Goal: Information Seeking & Learning: Check status

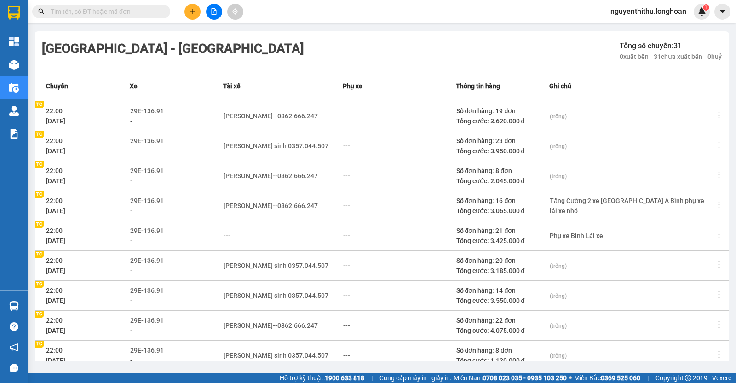
scroll to position [1570, 0]
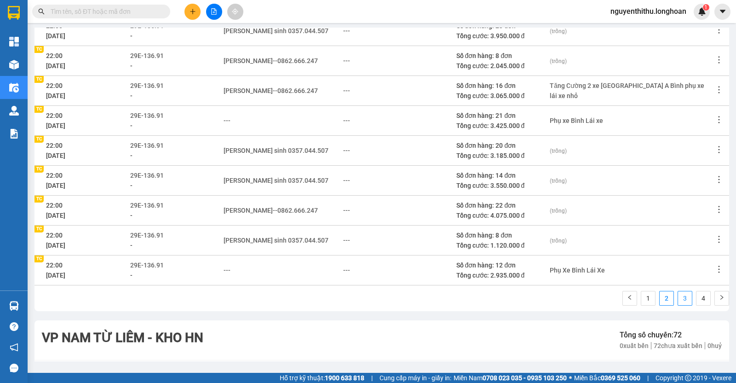
click at [678, 291] on link "3" at bounding box center [685, 298] width 14 height 14
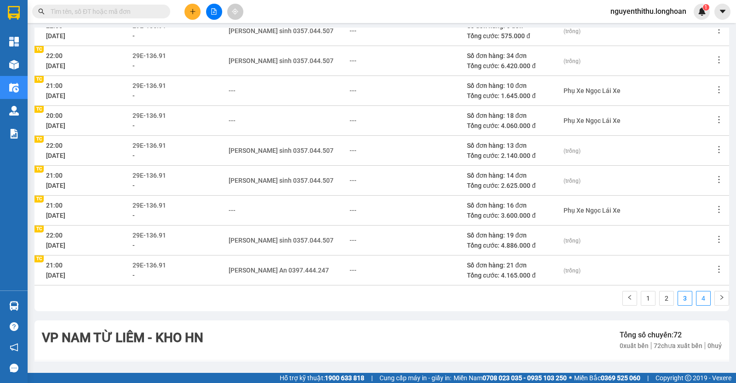
click at [697, 291] on link "4" at bounding box center [704, 298] width 14 height 14
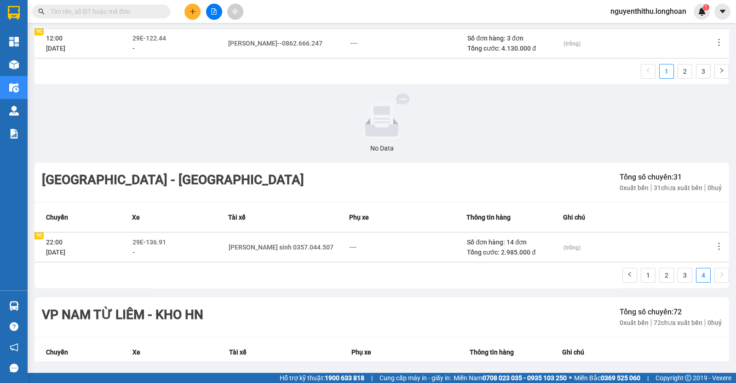
scroll to position [1282, 0]
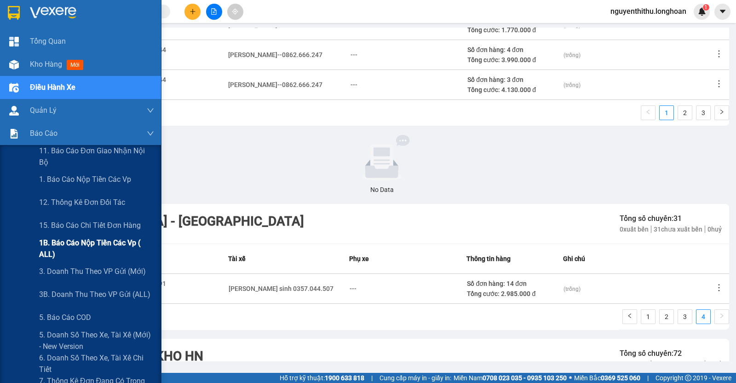
click at [72, 249] on span "1B. Báo cáo nộp tiền các vp ( ALL)" at bounding box center [96, 248] width 115 height 23
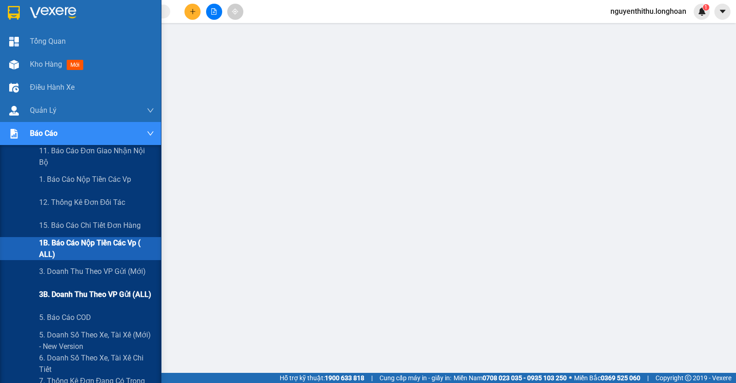
click at [88, 288] on div "3B. Doanh Thu theo VP Gửi (ALL)" at bounding box center [96, 294] width 115 height 23
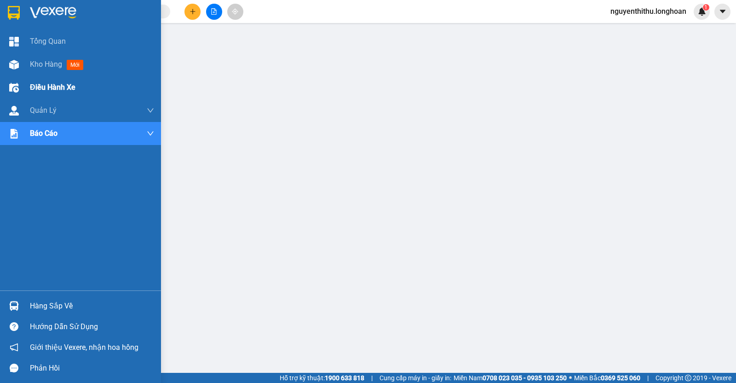
click at [31, 93] on span "Điều hành xe" at bounding box center [53, 87] width 46 height 12
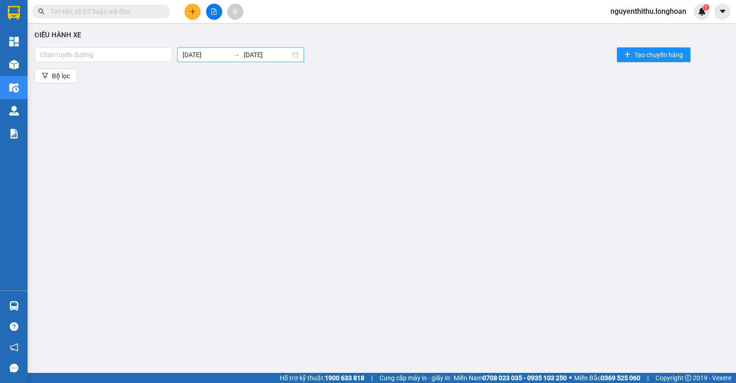
click at [212, 56] on input "[DATE]" at bounding box center [206, 55] width 46 height 10
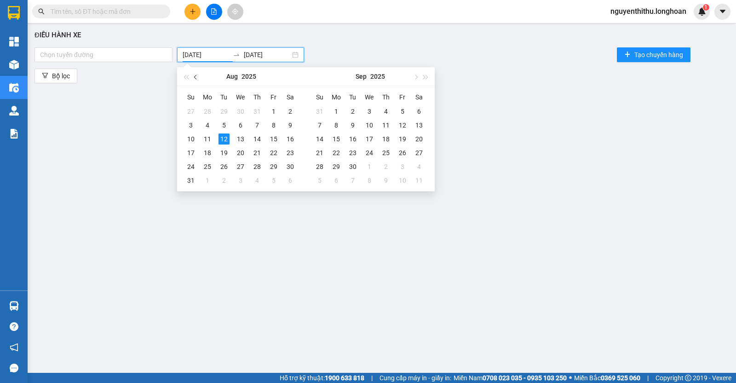
click at [197, 79] on span "button" at bounding box center [196, 77] width 5 height 5
type input "[DATE]"
click at [224, 114] on div "1" at bounding box center [224, 111] width 11 height 11
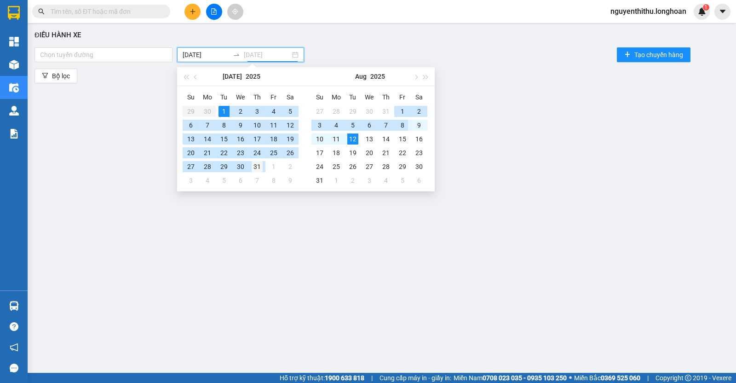
type input "[DATE]"
click at [265, 168] on td "31" at bounding box center [257, 167] width 17 height 14
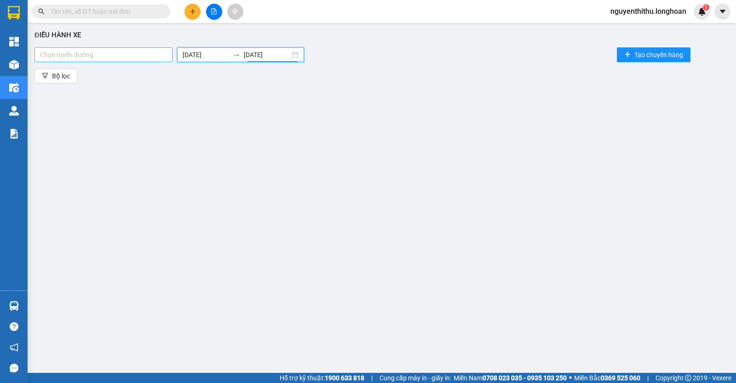
click at [137, 59] on div at bounding box center [103, 54] width 133 height 11
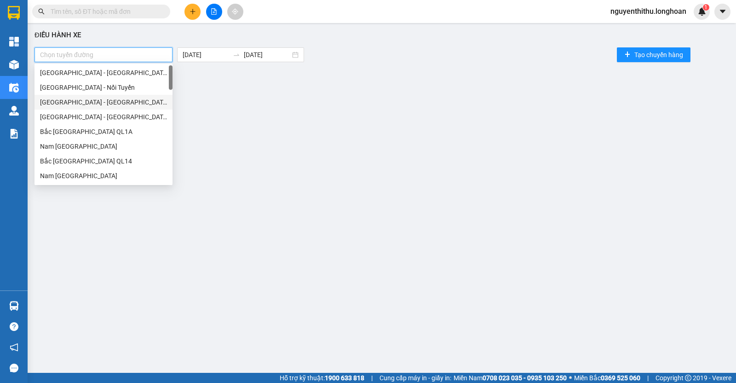
click at [129, 98] on div "[GEOGRAPHIC_DATA] - [GEOGRAPHIC_DATA] - [GEOGRAPHIC_DATA]" at bounding box center [103, 102] width 127 height 10
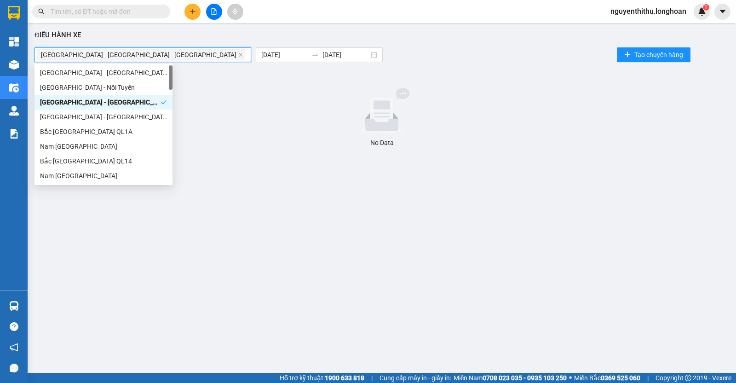
click at [118, 123] on div "[GEOGRAPHIC_DATA] - [GEOGRAPHIC_DATA]" at bounding box center [104, 117] width 138 height 15
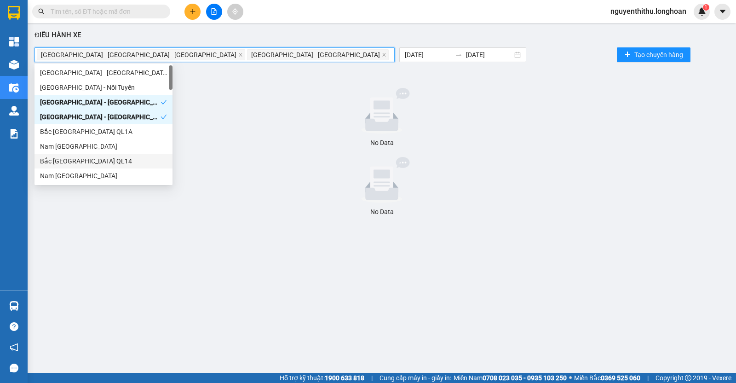
click at [114, 158] on div "Bắc [GEOGRAPHIC_DATA] QL14" at bounding box center [103, 161] width 127 height 10
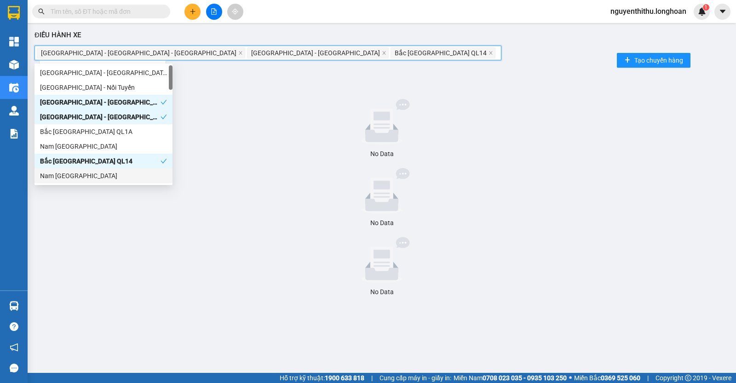
click at [111, 173] on div "Nam [GEOGRAPHIC_DATA]" at bounding box center [103, 176] width 127 height 10
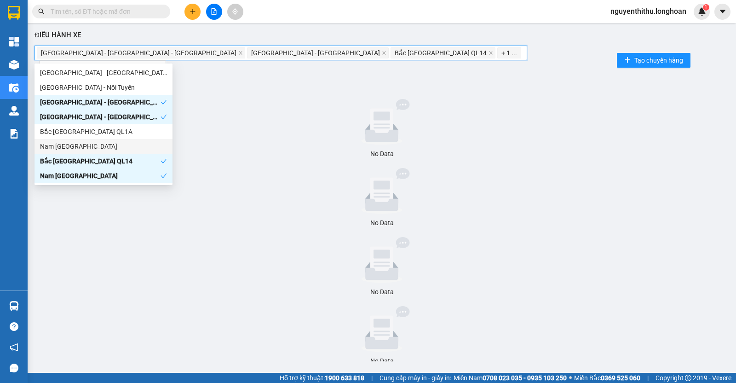
click at [106, 149] on div "Nam [GEOGRAPHIC_DATA]" at bounding box center [103, 146] width 127 height 10
click at [106, 137] on div "Bắc [GEOGRAPHIC_DATA] QL1A" at bounding box center [104, 131] width 138 height 15
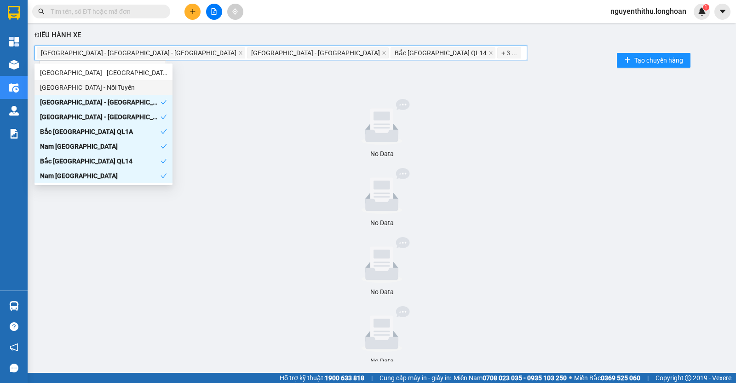
click at [106, 87] on div "[GEOGRAPHIC_DATA] - Nối Tuyến" at bounding box center [103, 87] width 127 height 10
click at [108, 71] on div "[GEOGRAPHIC_DATA] - [GEOGRAPHIC_DATA]" at bounding box center [103, 73] width 127 height 10
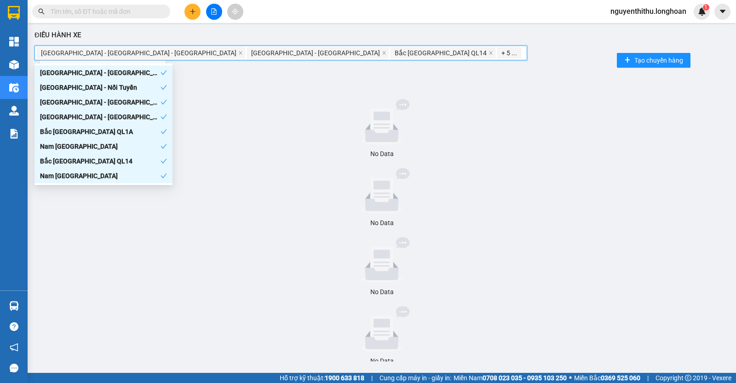
scroll to position [288, 0]
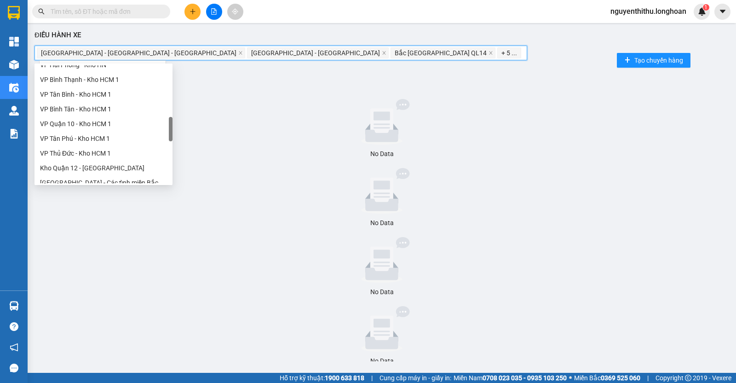
drag, startPoint x: 116, startPoint y: 103, endPoint x: 108, endPoint y: 151, distance: 48.9
click at [116, 108] on div "VP Bình Tân - Kho HCM 1" at bounding box center [104, 109] width 138 height 15
drag, startPoint x: 108, startPoint y: 151, endPoint x: 108, endPoint y: 178, distance: 27.2
click at [108, 154] on div "VP Thủ Đức - Kho HCM 1" at bounding box center [103, 153] width 127 height 10
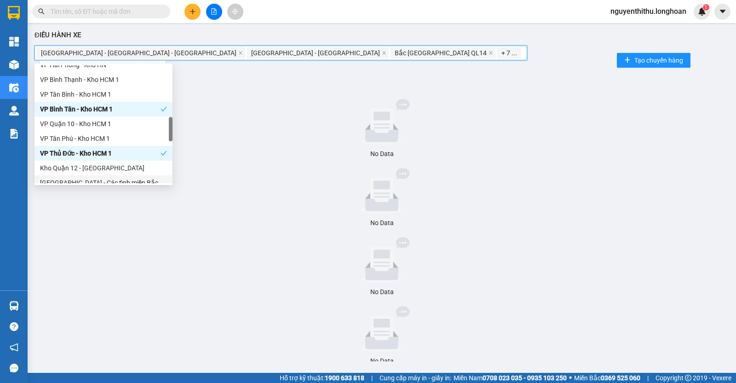
click at [108, 179] on div "[GEOGRAPHIC_DATA] - Các tỉnh miền Bắc" at bounding box center [103, 183] width 127 height 10
click at [109, 140] on div "VP Tân Phú - Kho HCM 1" at bounding box center [103, 138] width 127 height 10
click at [110, 123] on div "VP Quận 10 - Kho HCM 1" at bounding box center [103, 124] width 127 height 10
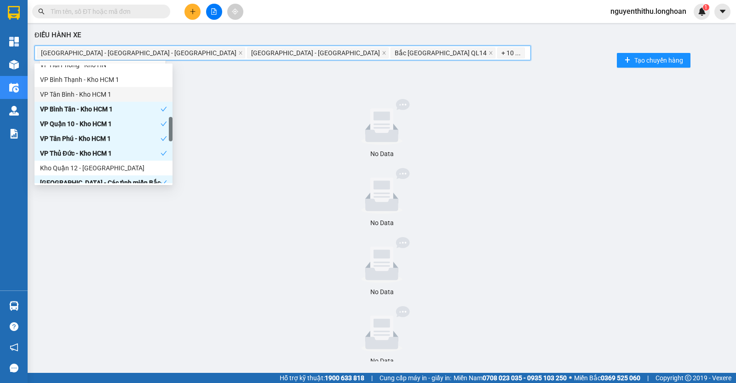
click at [115, 91] on div "VP Tân Bình - Kho HCM 1" at bounding box center [103, 94] width 127 height 10
click at [118, 75] on div "VP Bình Thạnh - Kho HCM 1" at bounding box center [103, 80] width 127 height 10
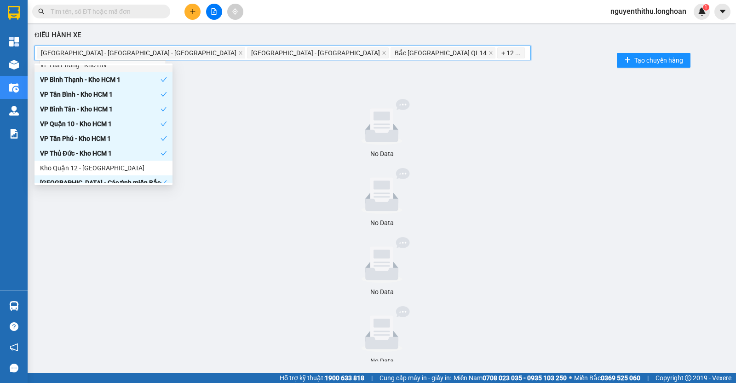
click at [118, 63] on div "[GEOGRAPHIC_DATA] - [GEOGRAPHIC_DATA] - [GEOGRAPHIC_DATA], [GEOGRAPHIC_DATA] - …" at bounding box center [382, 60] width 695 height 29
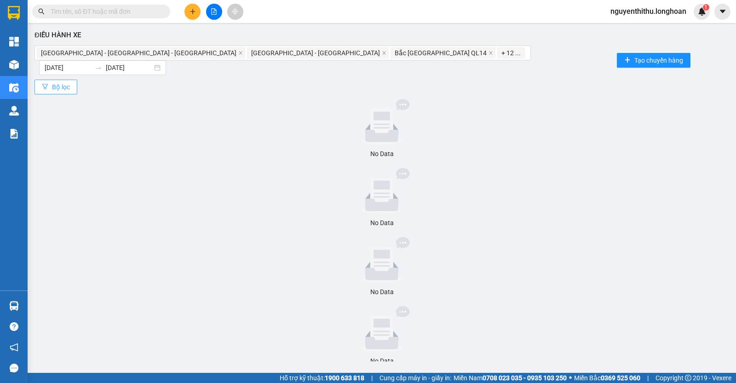
click at [61, 82] on span "Bộ lọc" at bounding box center [61, 87] width 18 height 10
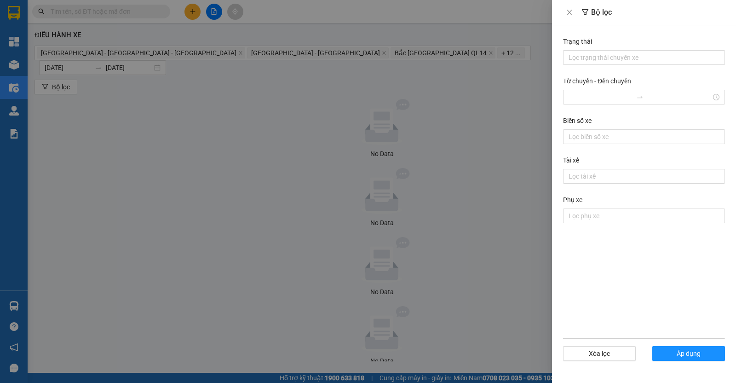
click at [317, 135] on div at bounding box center [368, 191] width 736 height 383
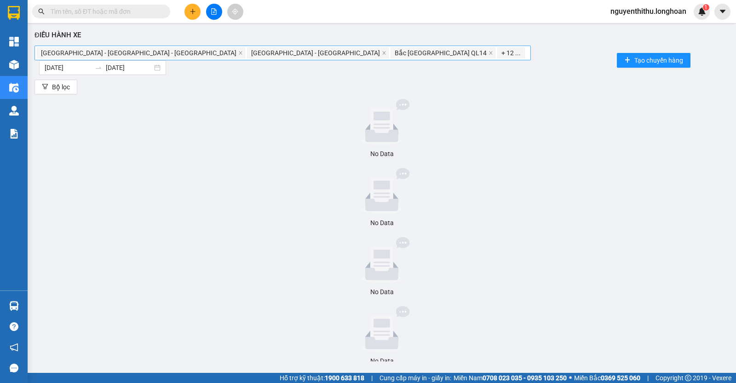
click at [527, 52] on input "search" at bounding box center [528, 52] width 2 height 11
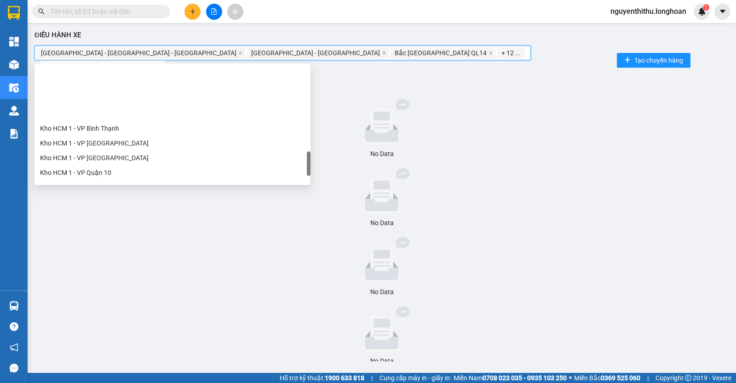
scroll to position [589, 0]
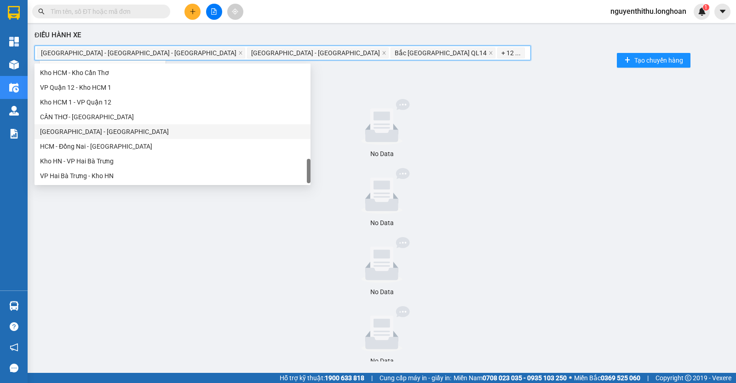
click at [101, 148] on div "HCM - Đồng Nai - [GEOGRAPHIC_DATA]" at bounding box center [172, 146] width 265 height 10
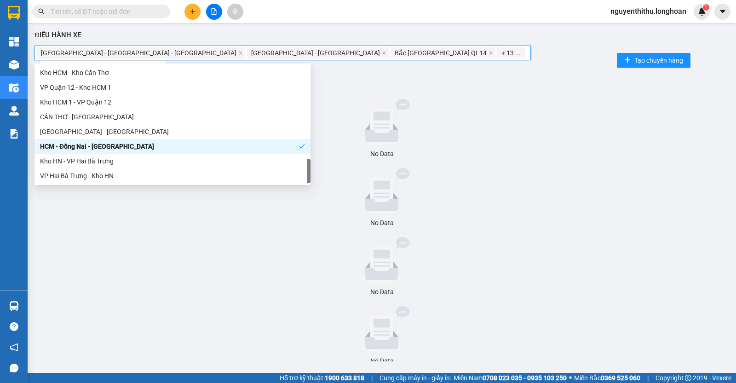
click at [100, 126] on div "[GEOGRAPHIC_DATA] - [GEOGRAPHIC_DATA]" at bounding box center [173, 131] width 276 height 15
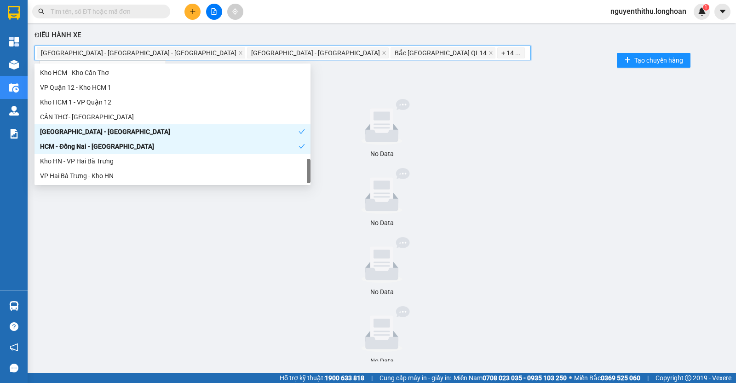
drag, startPoint x: 103, startPoint y: 108, endPoint x: 105, endPoint y: 98, distance: 10.7
click at [104, 104] on div "Kho HCM 1 - VP Quận 12" at bounding box center [173, 102] width 276 height 15
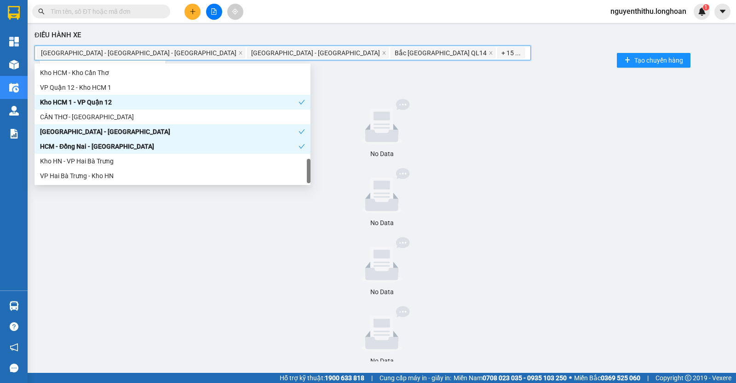
click at [110, 86] on div "VP Quận 12 - Kho HCM 1" at bounding box center [172, 87] width 265 height 10
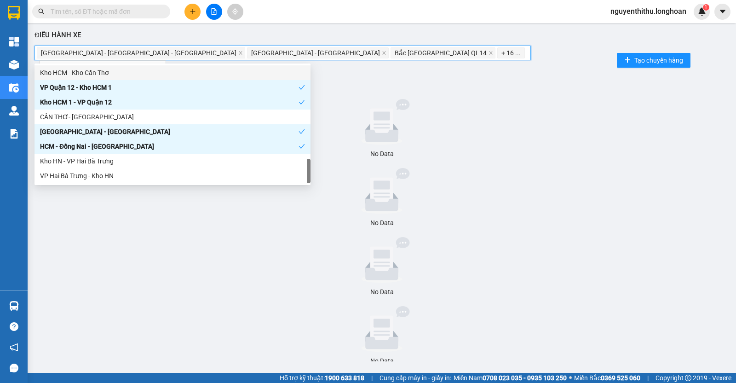
click at [112, 71] on div "Kho HCM - Kho Cần Thơ" at bounding box center [172, 73] width 265 height 10
click at [106, 107] on div "Kho HCM 1 - VP Quận 12" at bounding box center [173, 102] width 276 height 15
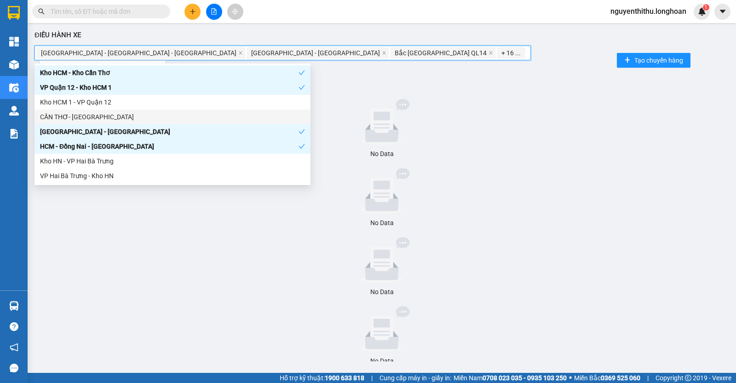
click at [110, 112] on div "CẦN THƠ- [GEOGRAPHIC_DATA]" at bounding box center [172, 117] width 265 height 10
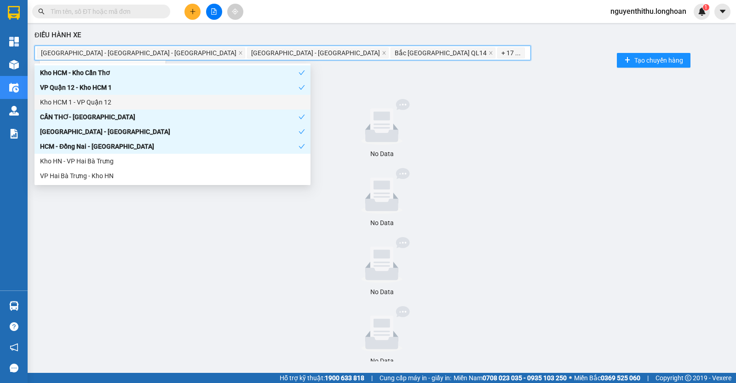
click at [110, 103] on div "Kho HCM 1 - VP Quận 12" at bounding box center [172, 102] width 265 height 10
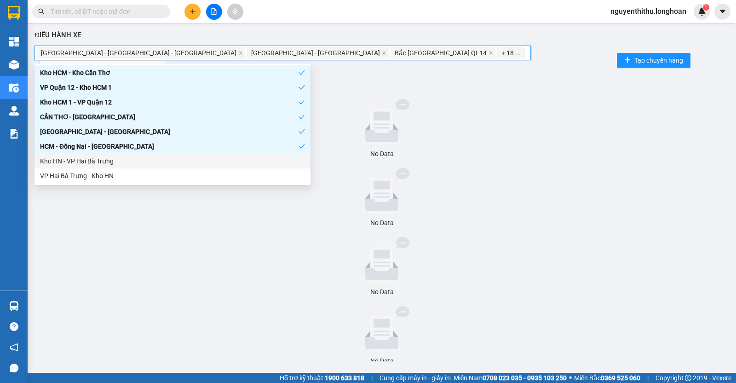
click at [110, 167] on div "Kho HN - VP Hai Bà Trưng" at bounding box center [173, 161] width 276 height 15
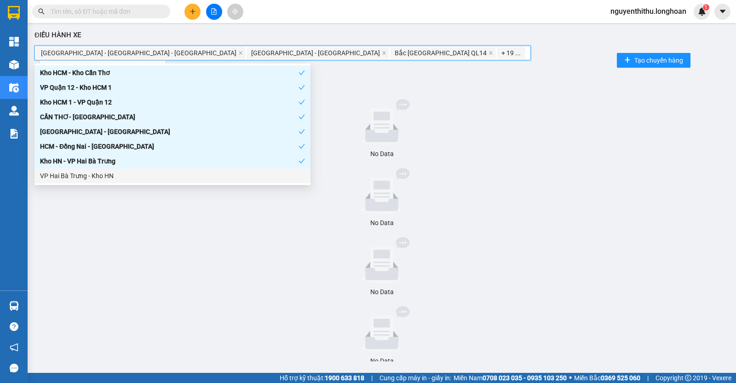
click at [110, 181] on div "VP Hai Bà Trưng - Kho HN" at bounding box center [173, 175] width 276 height 15
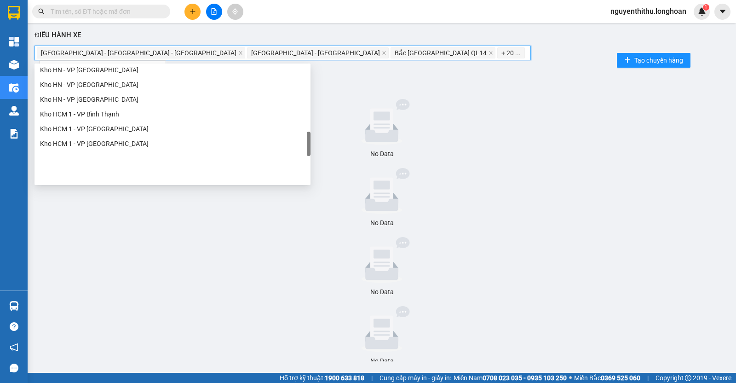
scroll to position [359, 0]
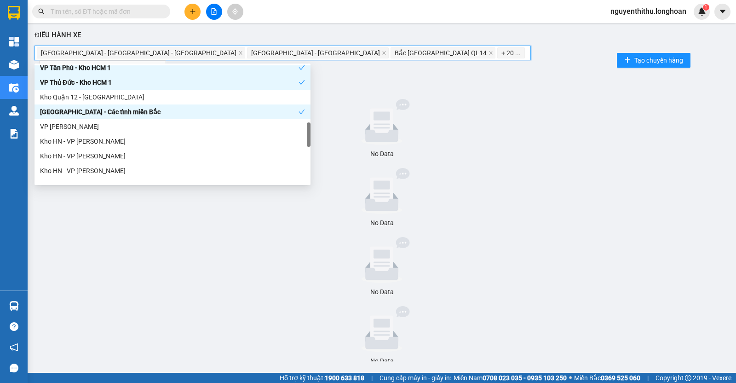
click at [141, 136] on div "Kho HN - VP [PERSON_NAME]" at bounding box center [172, 141] width 265 height 10
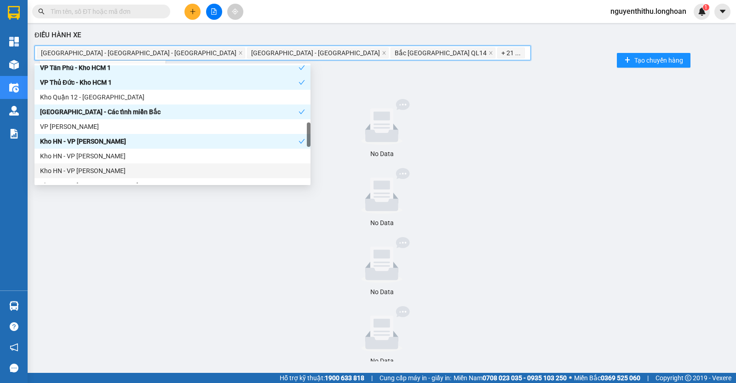
click at [136, 164] on div "Kho HN - VP [PERSON_NAME]" at bounding box center [173, 170] width 276 height 15
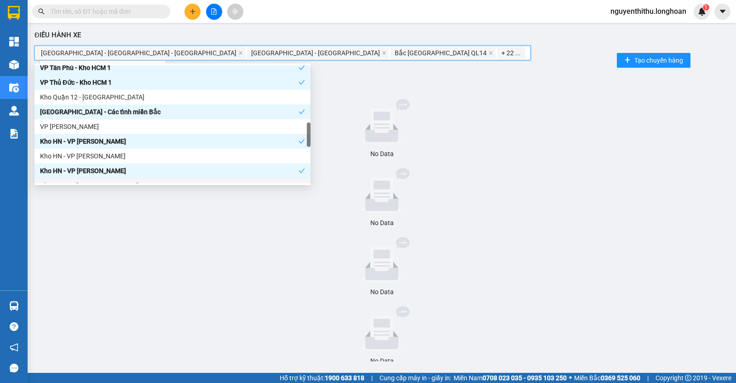
click at [135, 179] on div "Kho HN - VP [GEOGRAPHIC_DATA]" at bounding box center [173, 185] width 276 height 15
click at [138, 153] on div "Kho HN - VP [PERSON_NAME]" at bounding box center [172, 156] width 265 height 10
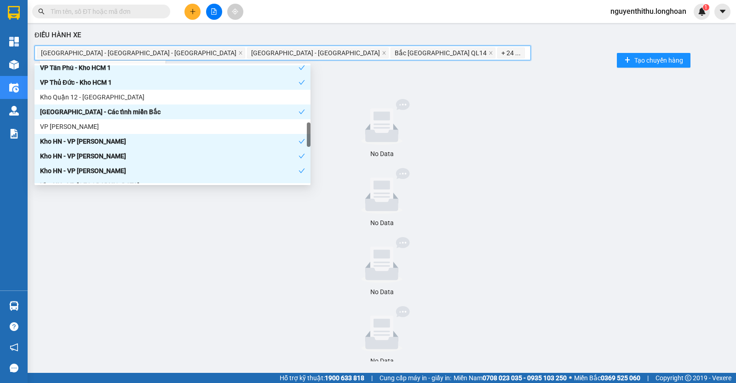
scroll to position [416, 0]
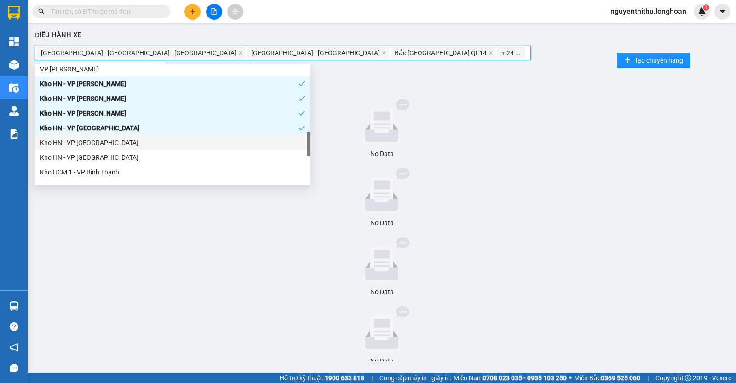
click at [134, 139] on div "Kho HN - VP [GEOGRAPHIC_DATA]" at bounding box center [172, 143] width 265 height 10
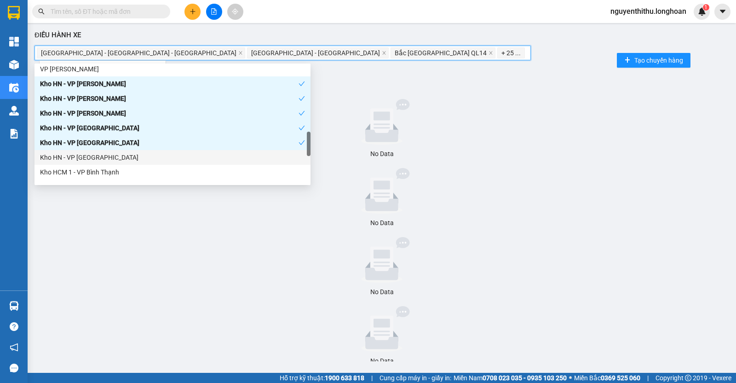
click at [130, 154] on div "Kho HN - VP [GEOGRAPHIC_DATA]" at bounding box center [172, 157] width 265 height 10
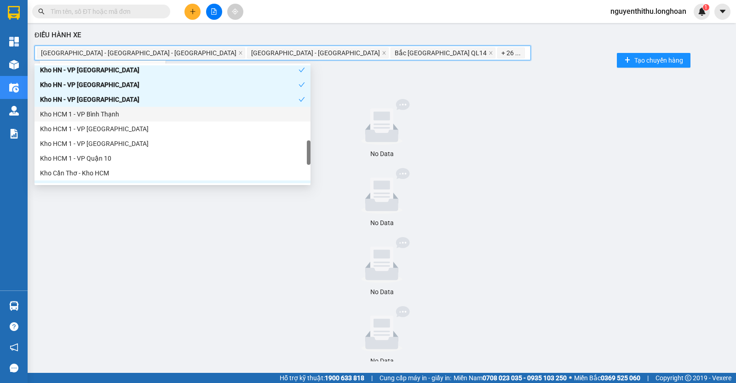
click at [134, 111] on div "Kho HCM 1 - VP Bình Thạnh" at bounding box center [172, 114] width 265 height 10
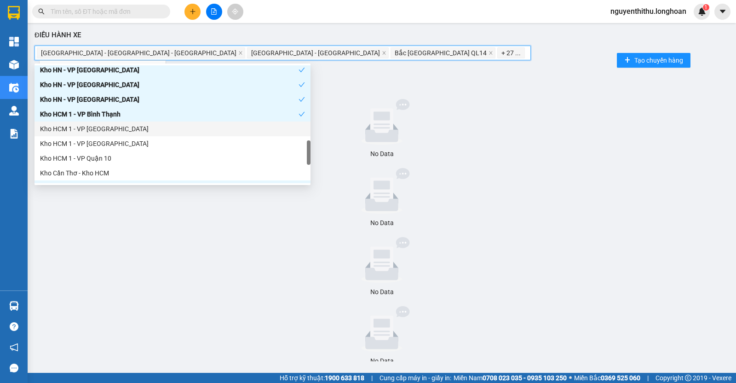
click at [132, 129] on div "Kho HCM 1 - VP [GEOGRAPHIC_DATA]" at bounding box center [172, 129] width 265 height 10
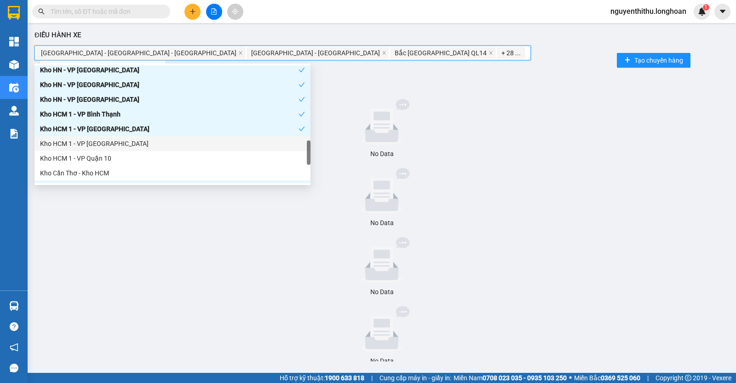
drag, startPoint x: 129, startPoint y: 145, endPoint x: 127, endPoint y: 168, distance: 23.1
click at [129, 148] on div "Kho HCM 1 - VP [GEOGRAPHIC_DATA]" at bounding box center [172, 144] width 265 height 10
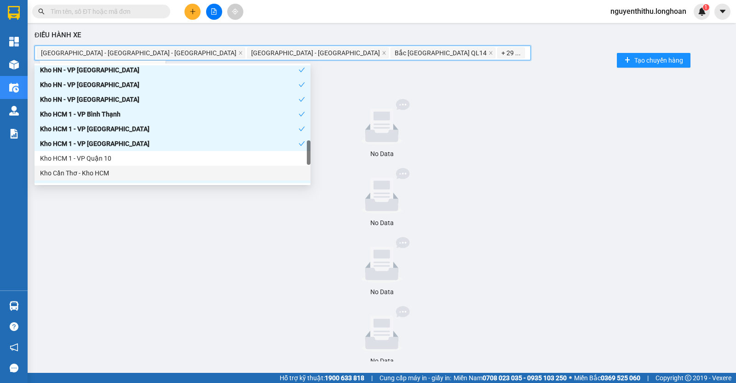
click at [127, 169] on div "Kho Cần Thơ - Kho HCM" at bounding box center [172, 173] width 265 height 10
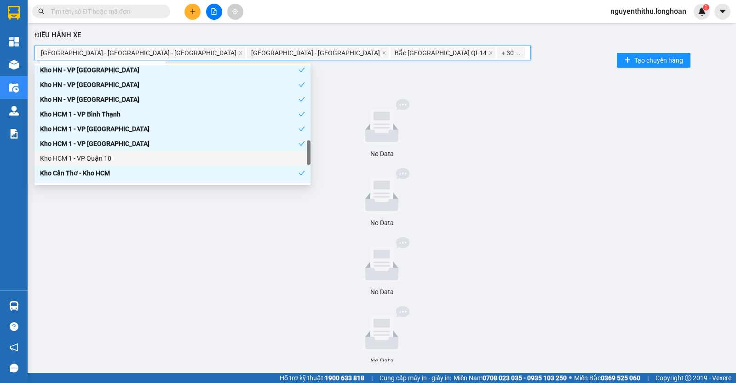
click at [134, 161] on div "Kho HCM 1 - VP Quận 10" at bounding box center [172, 158] width 265 height 10
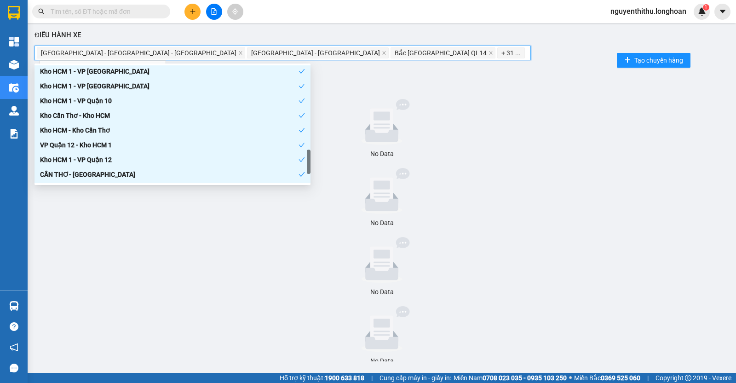
scroll to position [589, 0]
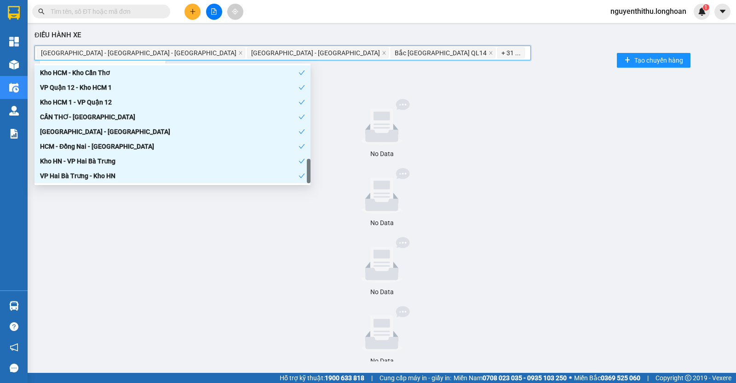
click at [371, 125] on icon at bounding box center [381, 126] width 33 height 30
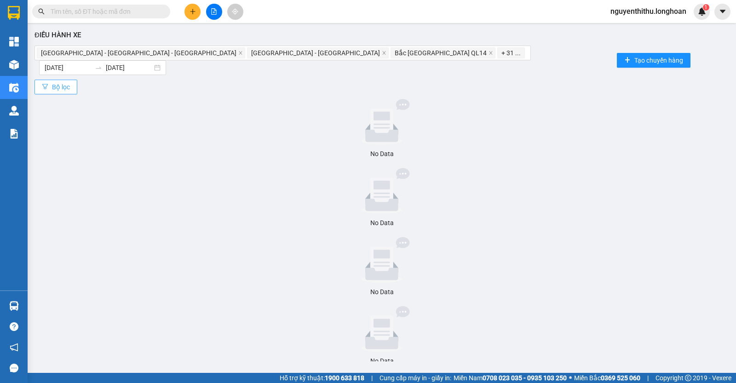
click at [70, 80] on button "Bộ lọc" at bounding box center [56, 87] width 43 height 15
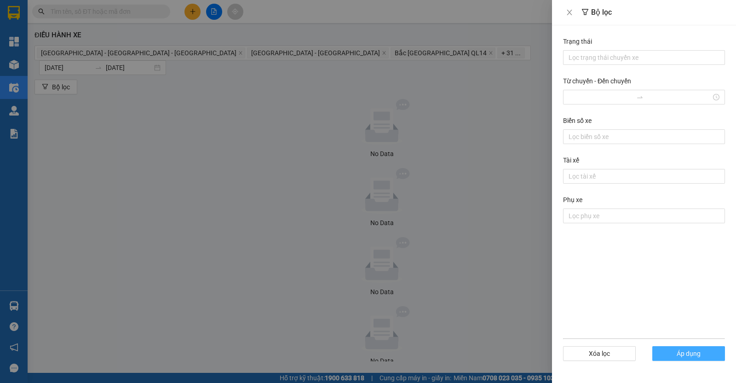
click at [690, 355] on span "Áp dụng" at bounding box center [689, 353] width 24 height 10
click at [709, 351] on button "Áp dụng" at bounding box center [689, 353] width 73 height 15
click at [296, 194] on div at bounding box center [368, 191] width 736 height 383
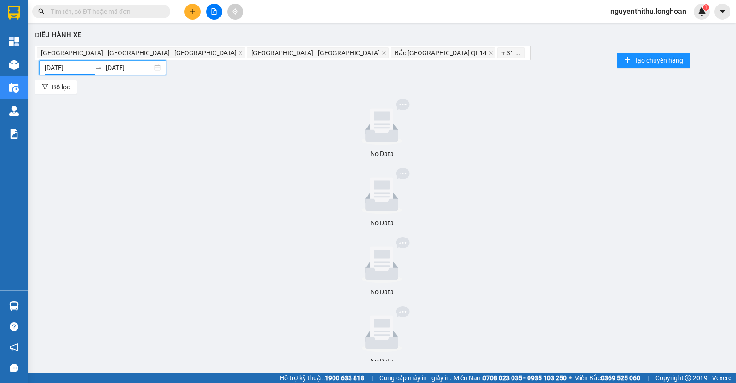
click at [91, 63] on input "[DATE]" at bounding box center [68, 68] width 46 height 10
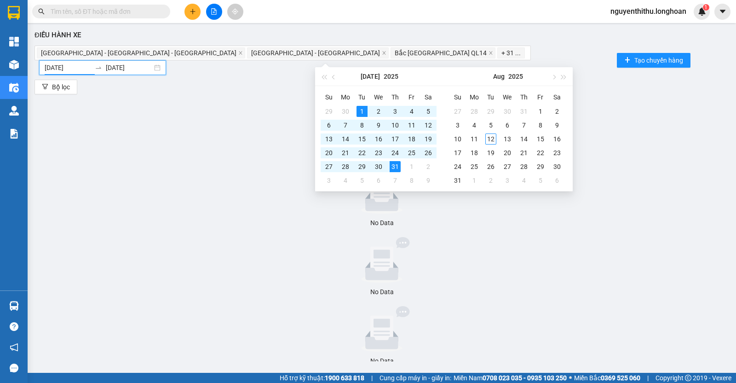
type input "[DATE]"
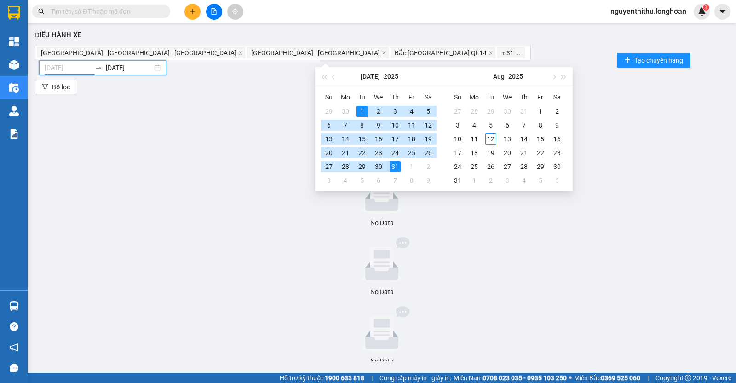
click at [364, 110] on div "1" at bounding box center [362, 111] width 11 height 11
type input "[DATE]"
click at [397, 164] on div "31" at bounding box center [395, 166] width 11 height 11
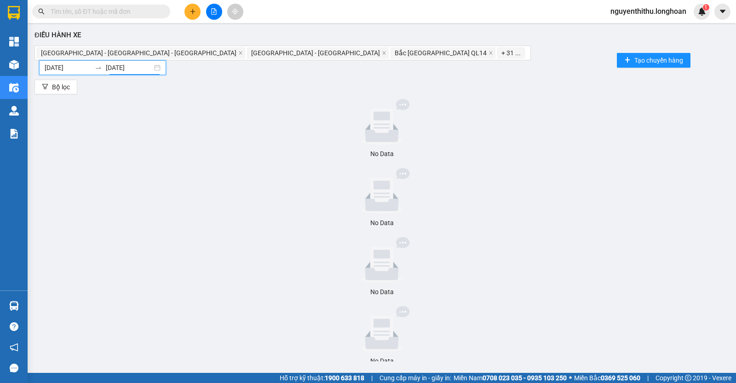
click at [304, 149] on div "No Data" at bounding box center [382, 154] width 688 height 10
click at [321, 174] on div at bounding box center [382, 191] width 688 height 46
click at [527, 55] on input "search" at bounding box center [528, 52] width 2 height 11
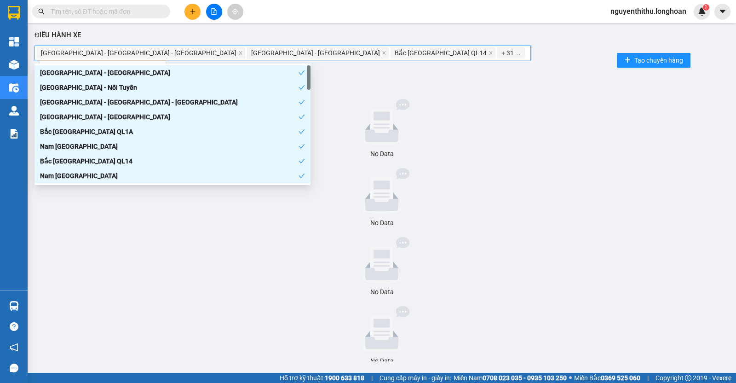
scroll to position [57, 0]
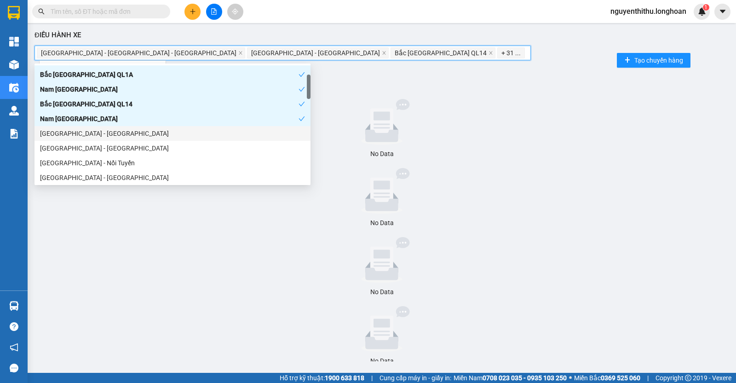
click at [142, 137] on div "[GEOGRAPHIC_DATA] - [GEOGRAPHIC_DATA]" at bounding box center [172, 133] width 265 height 10
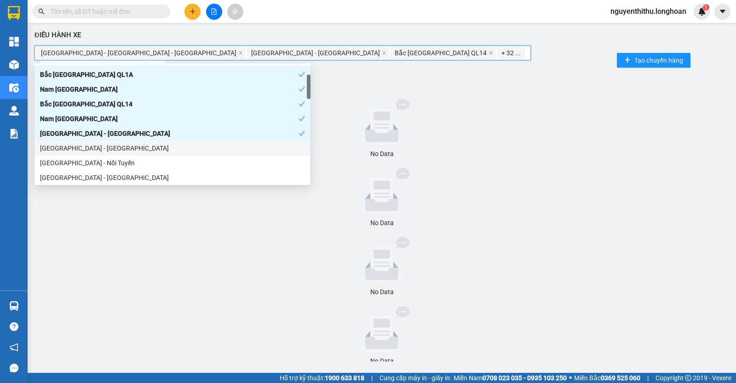
click at [135, 152] on div "[GEOGRAPHIC_DATA] - [GEOGRAPHIC_DATA]" at bounding box center [172, 148] width 265 height 10
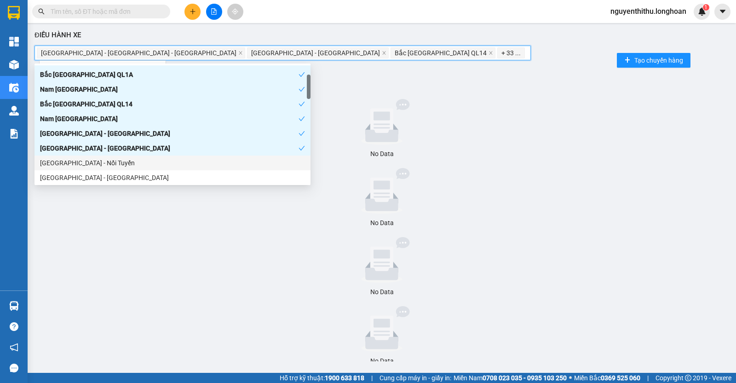
click at [134, 164] on div "[GEOGRAPHIC_DATA] - Nối Tuyến" at bounding box center [172, 163] width 265 height 10
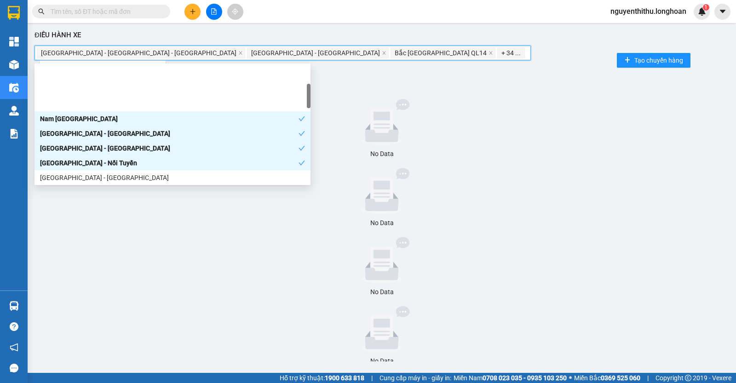
scroll to position [115, 0]
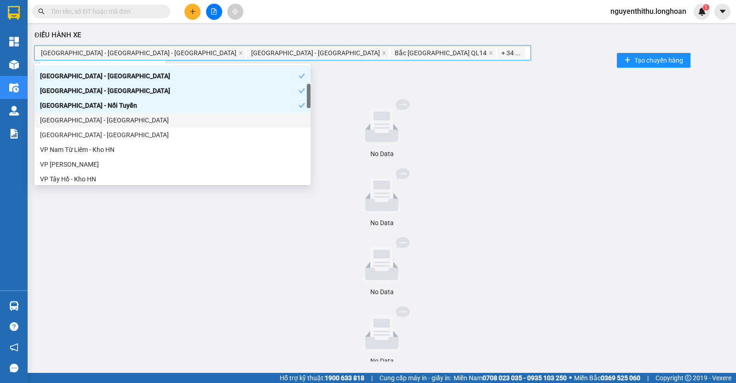
click at [124, 124] on div "[GEOGRAPHIC_DATA] - [GEOGRAPHIC_DATA]" at bounding box center [172, 120] width 265 height 10
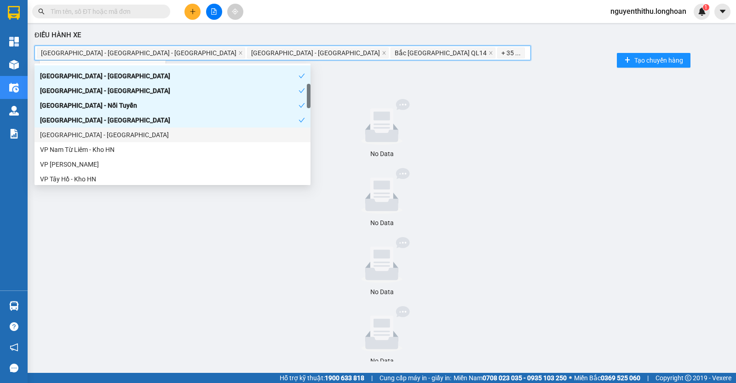
click at [119, 137] on div "[GEOGRAPHIC_DATA] - [GEOGRAPHIC_DATA]" at bounding box center [172, 135] width 265 height 10
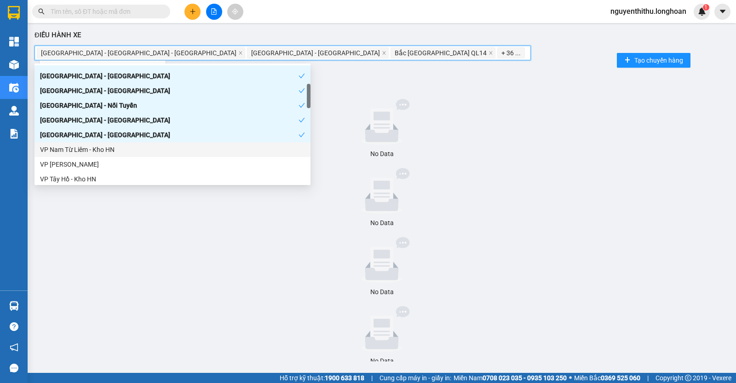
click at [118, 149] on div "VP Nam Từ Liêm - Kho HN" at bounding box center [172, 150] width 265 height 10
click at [120, 164] on div "VP [PERSON_NAME]" at bounding box center [172, 164] width 265 height 10
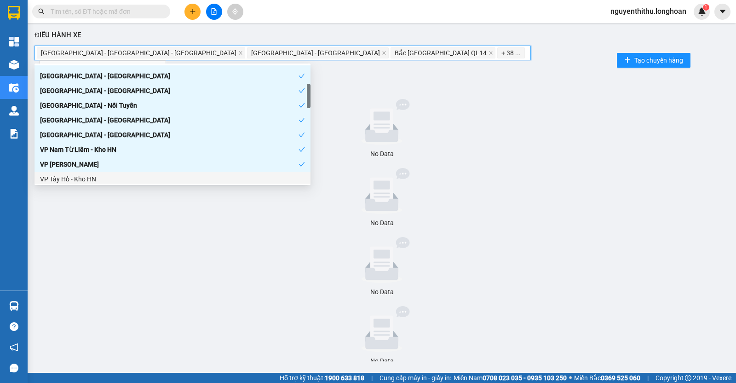
click at [120, 178] on div "VP Tây Hồ - Kho HN" at bounding box center [172, 179] width 265 height 10
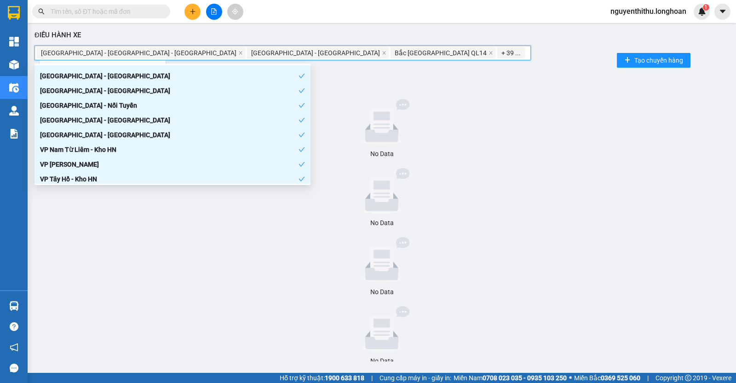
scroll to position [173, 0]
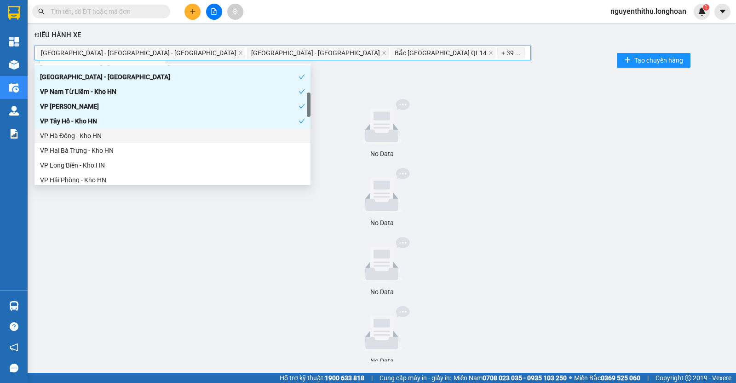
drag, startPoint x: 125, startPoint y: 133, endPoint x: 122, endPoint y: 154, distance: 21.4
click at [125, 135] on div "VP Hà Đông - Kho HN" at bounding box center [172, 136] width 265 height 10
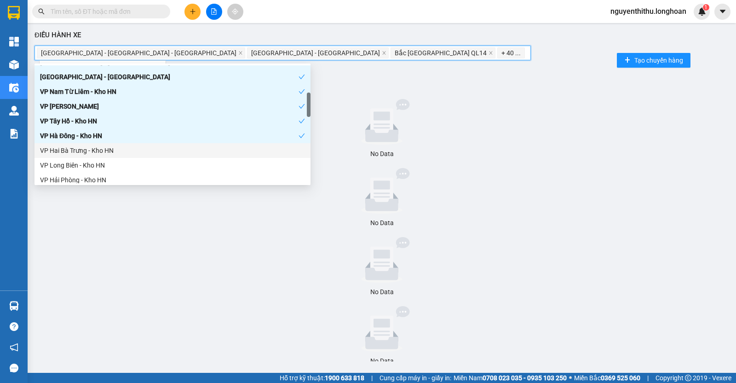
click at [122, 155] on div "VP Hai Bà Trưng - Kho HN" at bounding box center [172, 150] width 265 height 10
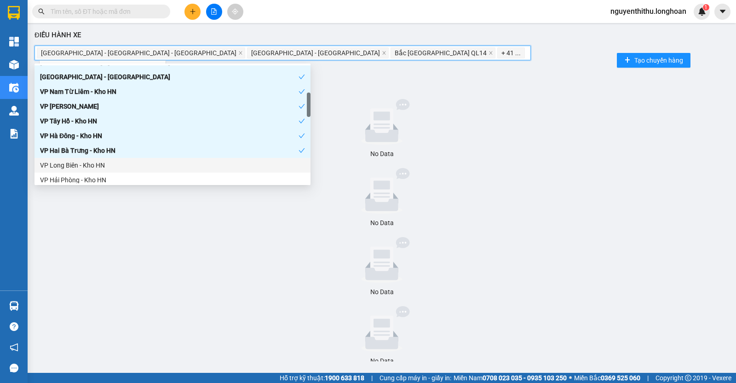
click at [120, 172] on div "VP Long Biên - Kho HN" at bounding box center [173, 165] width 276 height 15
click at [122, 181] on div "VP Hải Phòng - Kho HN" at bounding box center [172, 180] width 265 height 10
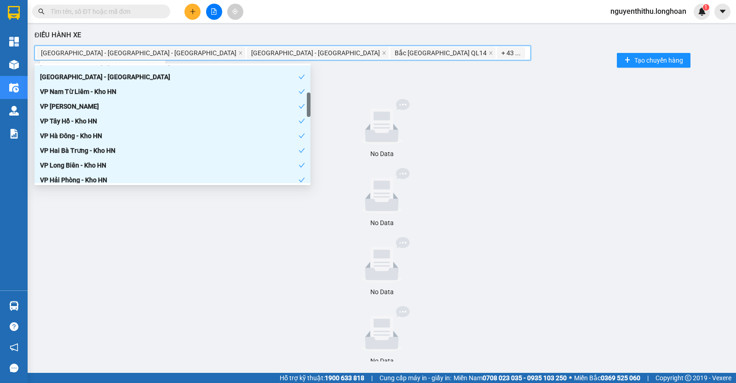
scroll to position [288, 0]
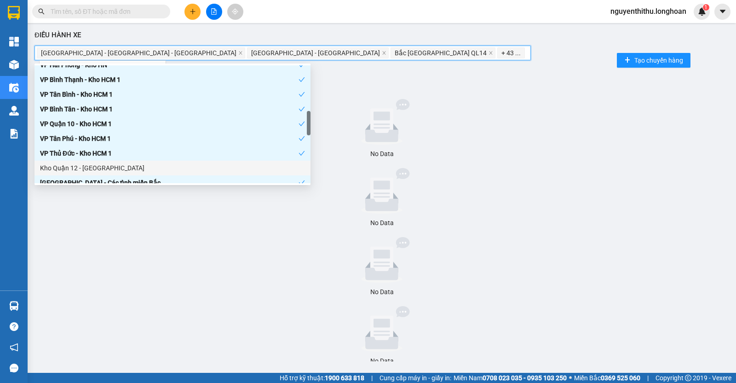
click at [143, 167] on div "Kho Quận 12 - [GEOGRAPHIC_DATA]" at bounding box center [172, 168] width 265 height 10
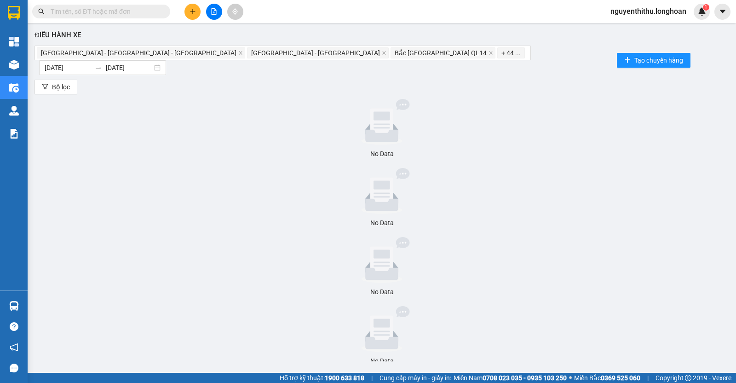
click at [391, 168] on icon at bounding box center [382, 191] width 85 height 46
click at [91, 63] on input "[DATE]" at bounding box center [68, 68] width 46 height 10
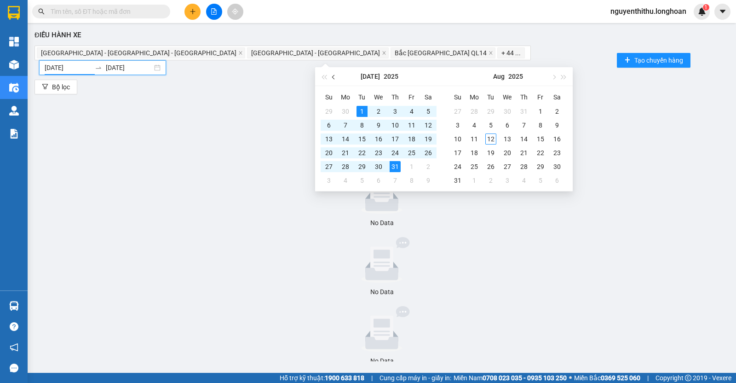
click at [335, 76] on span "button" at bounding box center [334, 77] width 5 height 5
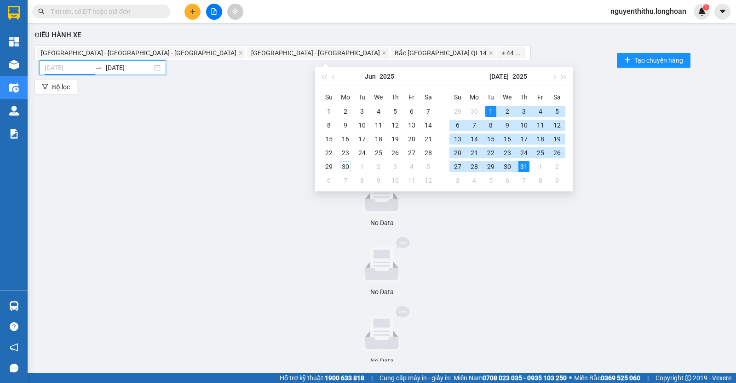
type input "[DATE]"
click at [490, 111] on div "1" at bounding box center [491, 111] width 11 height 11
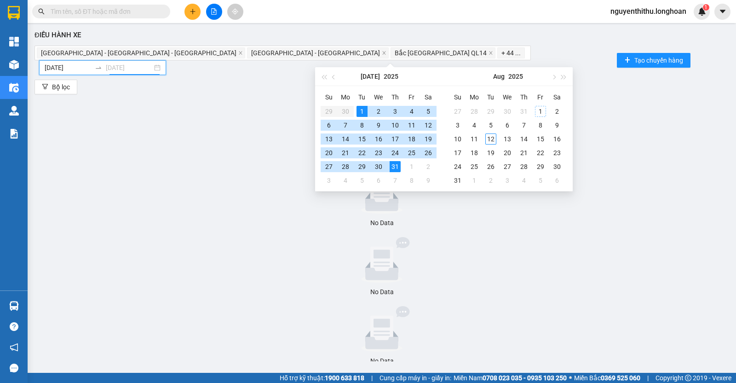
type input "[DATE]"
click at [394, 166] on div "31" at bounding box center [395, 166] width 11 height 11
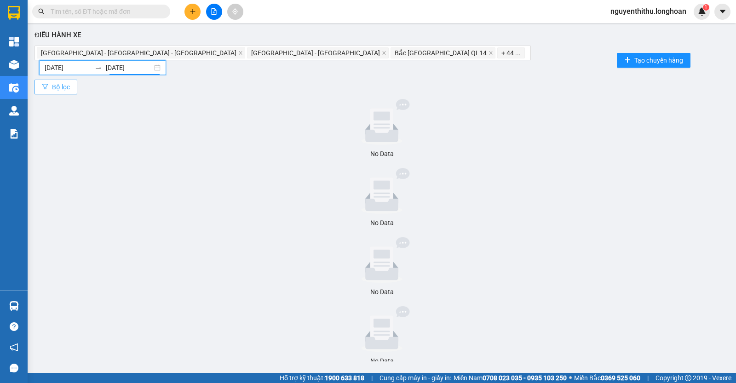
click at [55, 82] on span "Bộ lọc" at bounding box center [61, 87] width 18 height 10
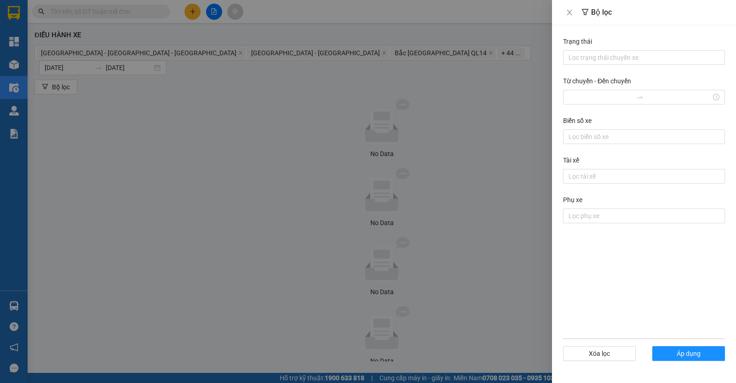
click at [139, 110] on div at bounding box center [368, 191] width 736 height 383
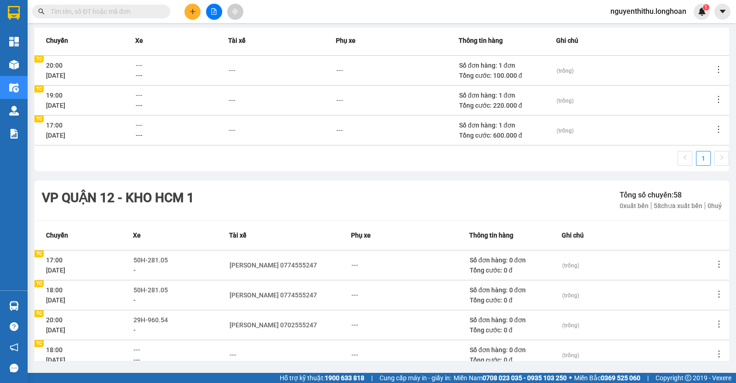
scroll to position [4660, 0]
